Goal: Information Seeking & Learning: Find specific fact

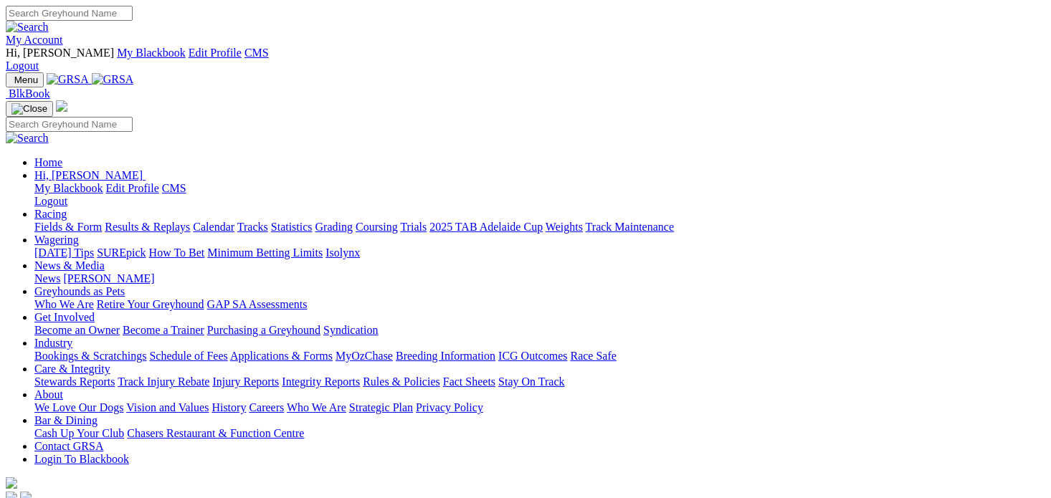
click at [67, 208] on link "Racing" at bounding box center [50, 214] width 32 height 12
click at [158, 221] on link "Results & Replays" at bounding box center [147, 227] width 85 height 12
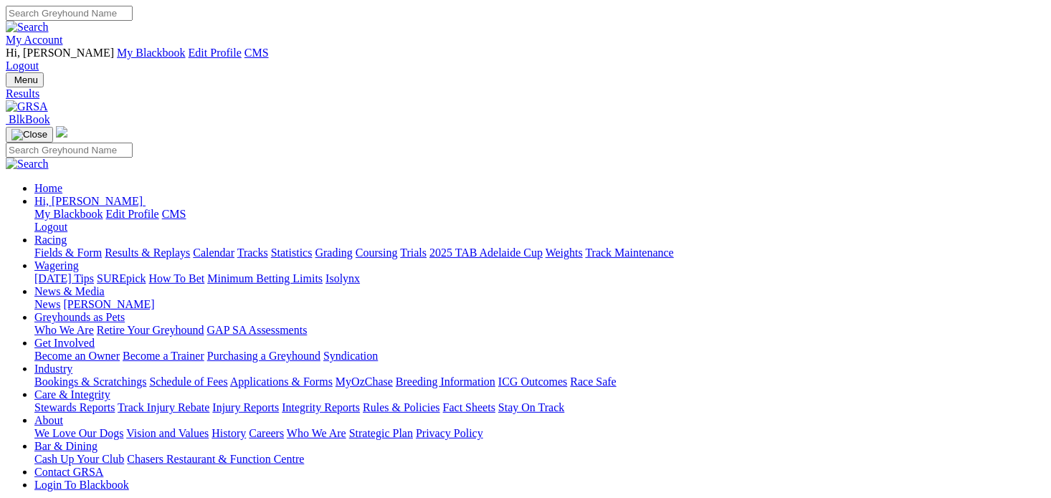
type input "Sunday, 16 Mar 2025"
